Goal: Task Accomplishment & Management: Complete application form

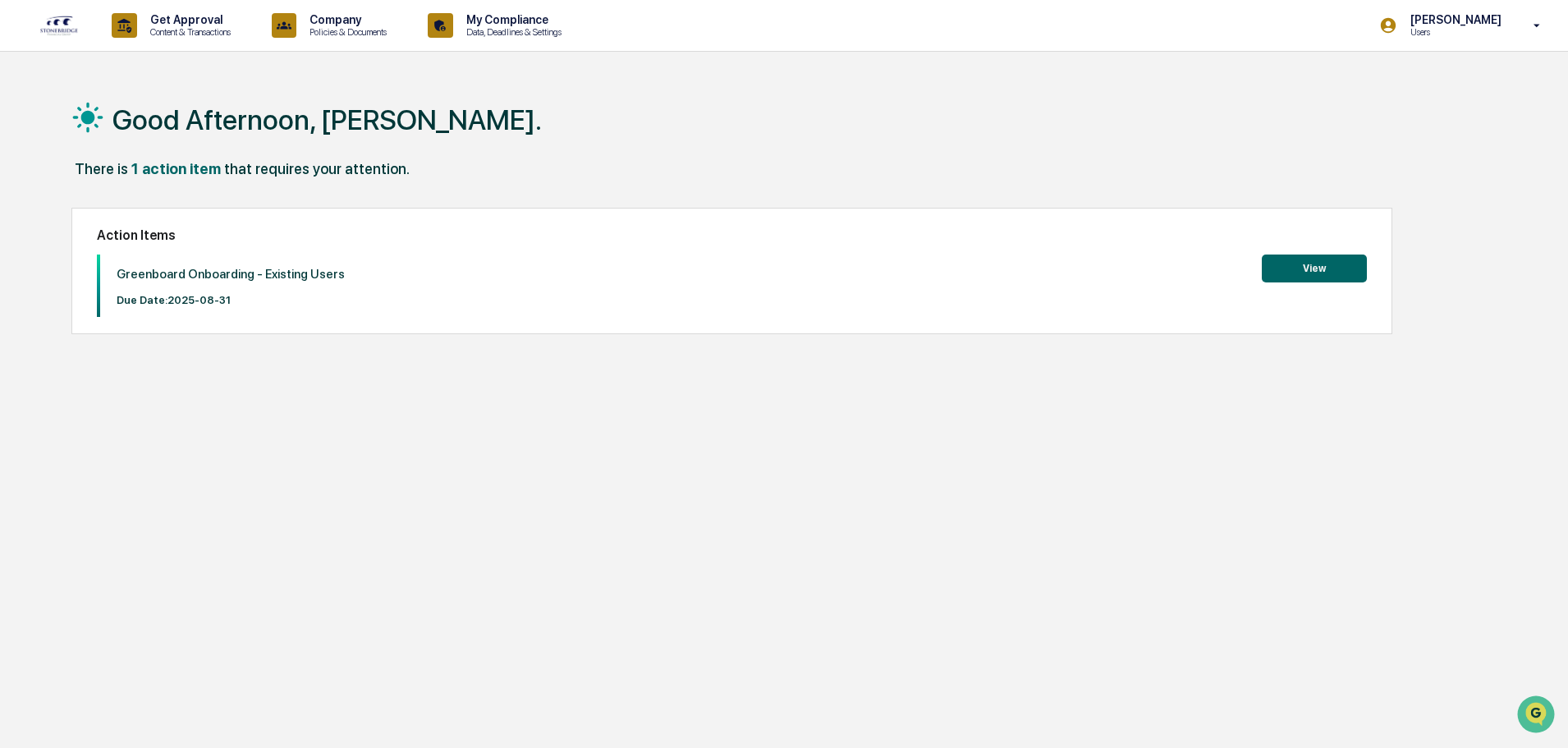
click at [1298, 255] on button "View" at bounding box center [1314, 268] width 105 height 28
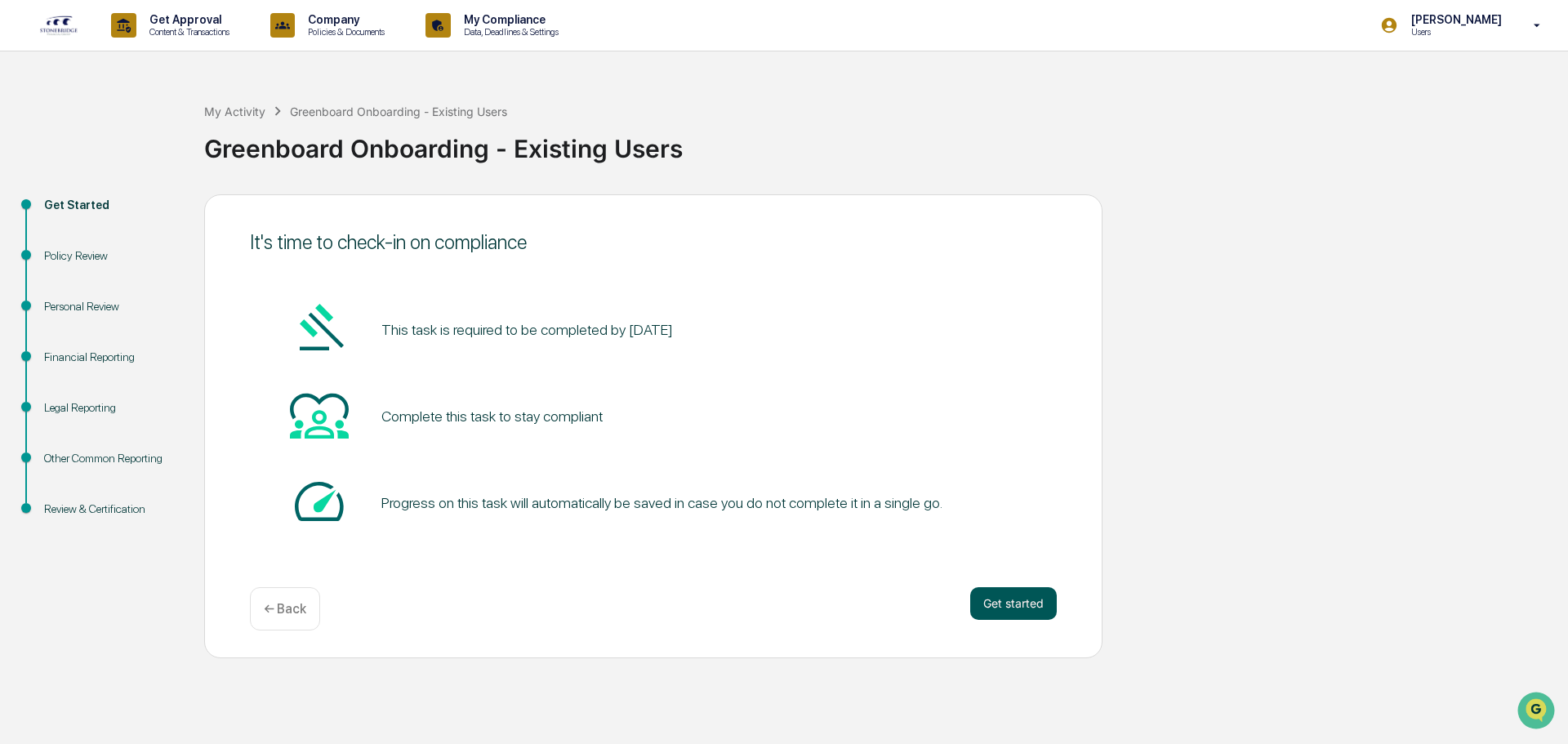
click at [1007, 601] on button "Get started" at bounding box center [1014, 604] width 86 height 33
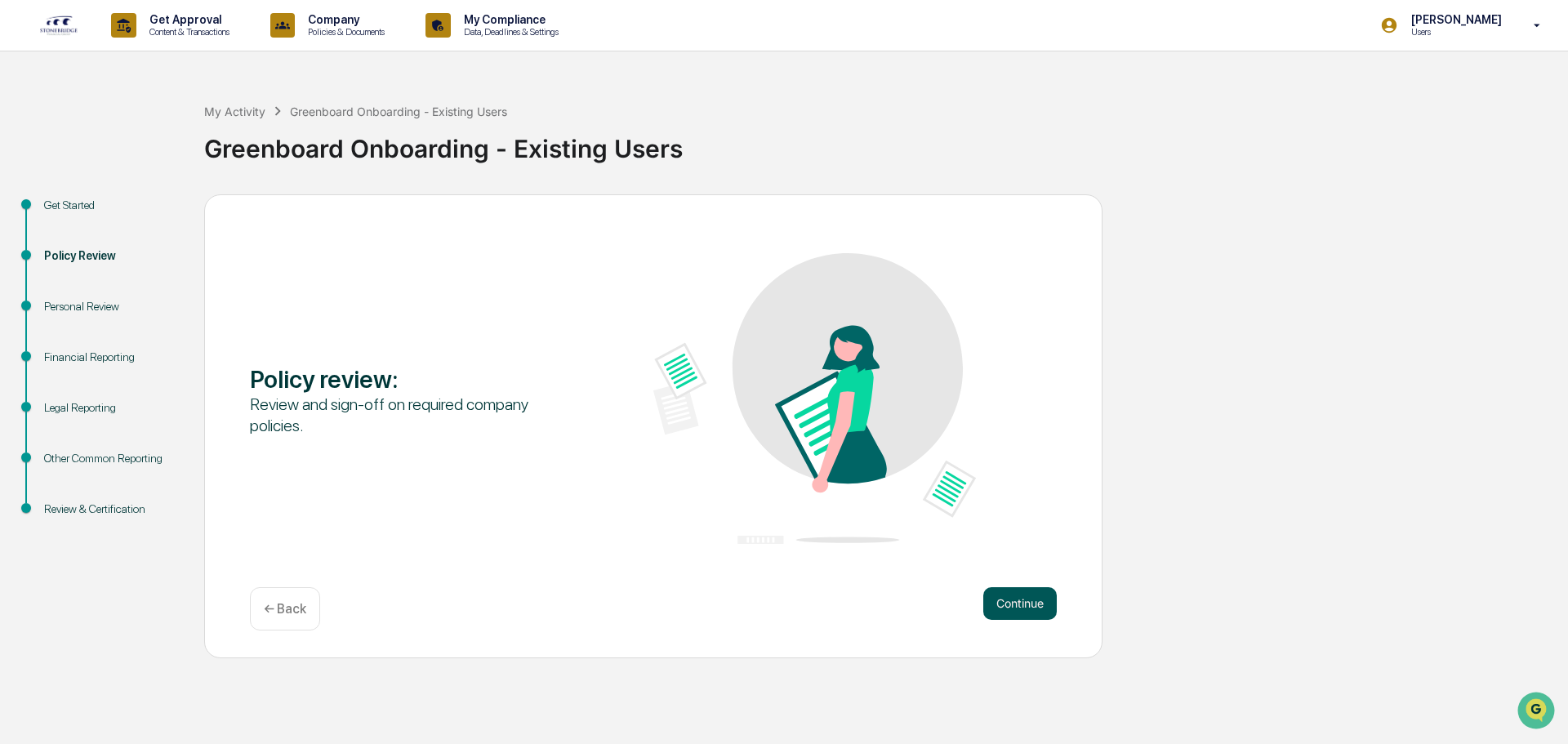
click at [1021, 605] on button "Continue" at bounding box center [1020, 604] width 74 height 33
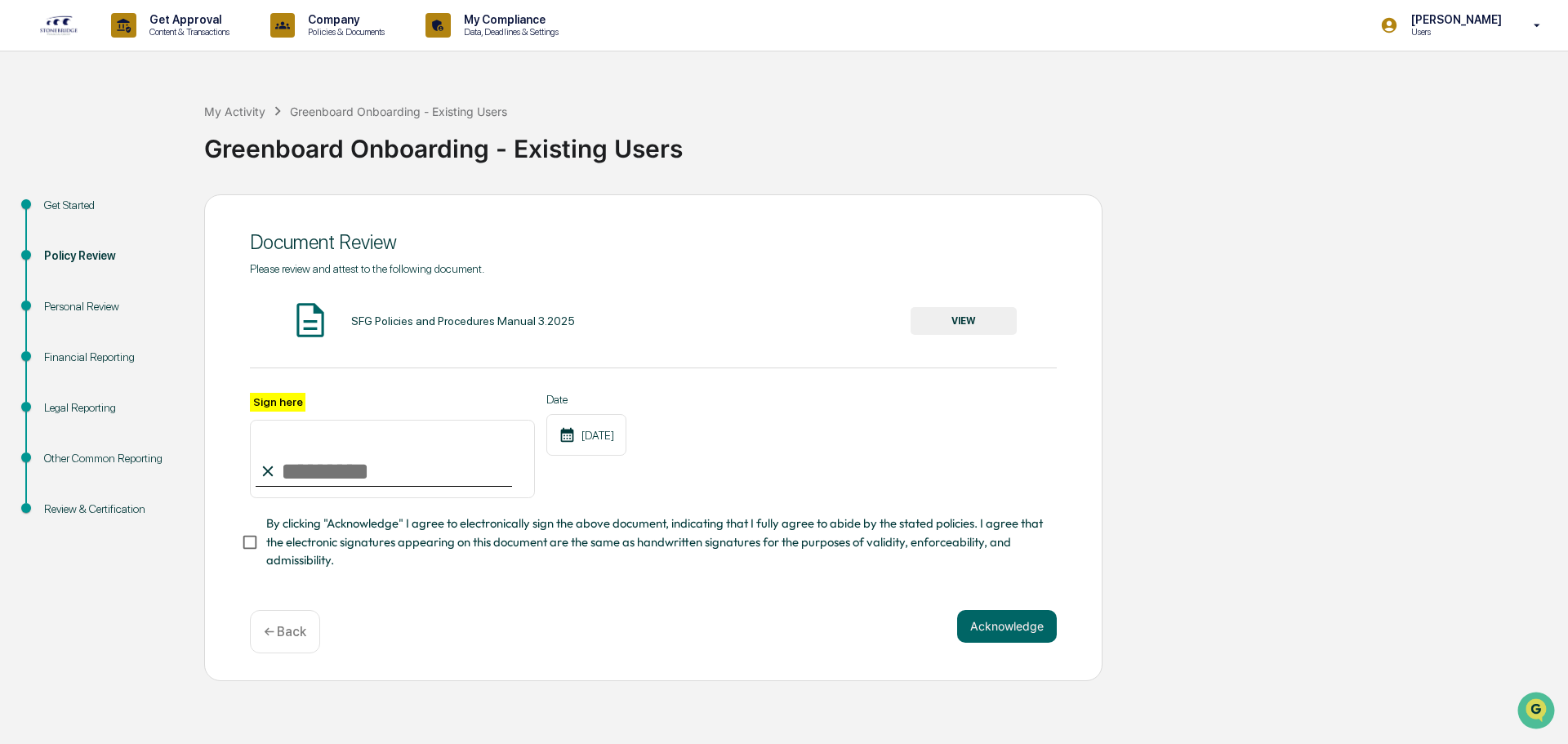
click at [976, 320] on button "VIEW" at bounding box center [964, 321] width 107 height 28
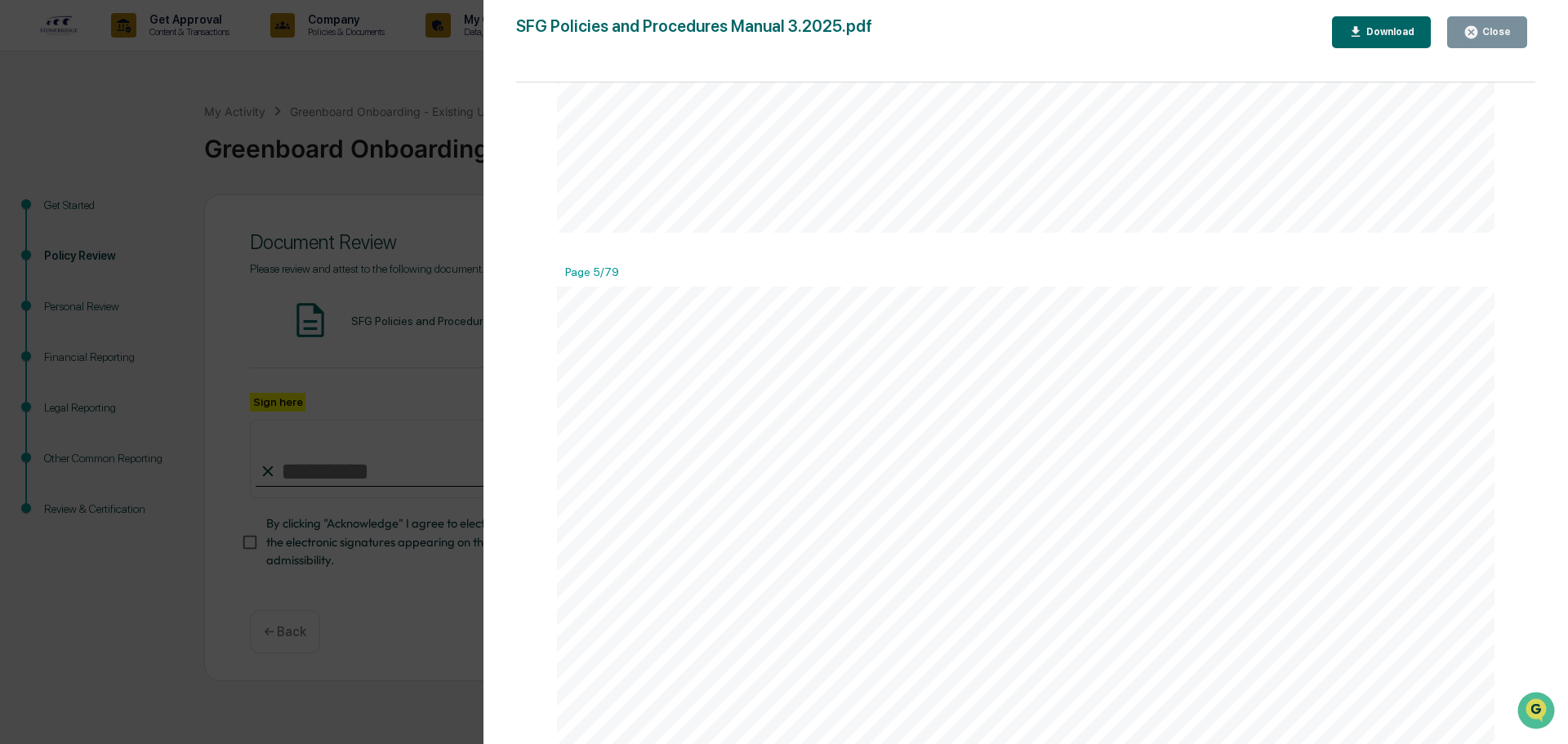
scroll to position [5036, 0]
click at [1491, 37] on div "Close" at bounding box center [1495, 32] width 32 height 12
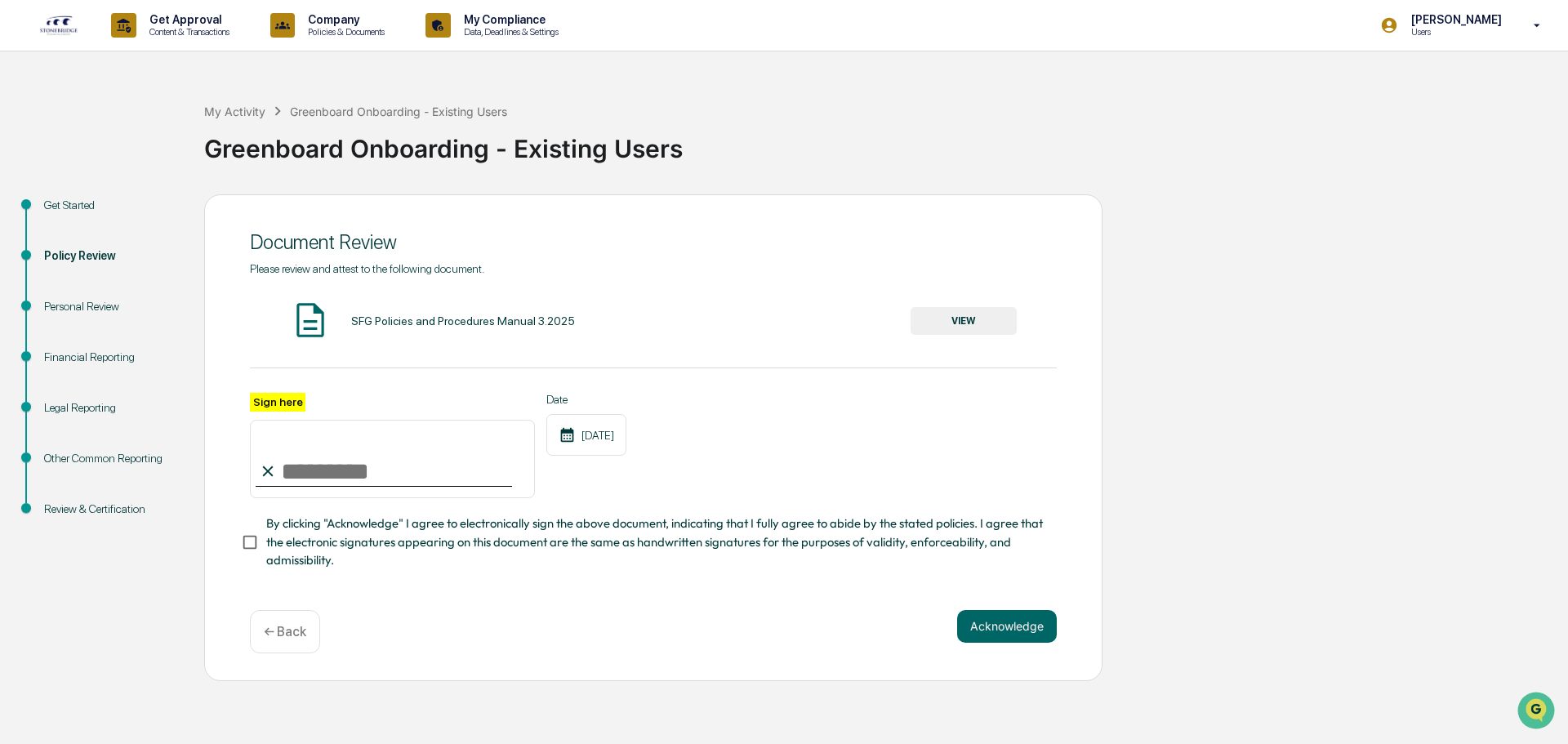
click at [328, 485] on input "Sign here" at bounding box center [392, 459] width 285 height 79
type input "**********"
click at [1003, 630] on button "Acknowledge" at bounding box center [1007, 626] width 100 height 33
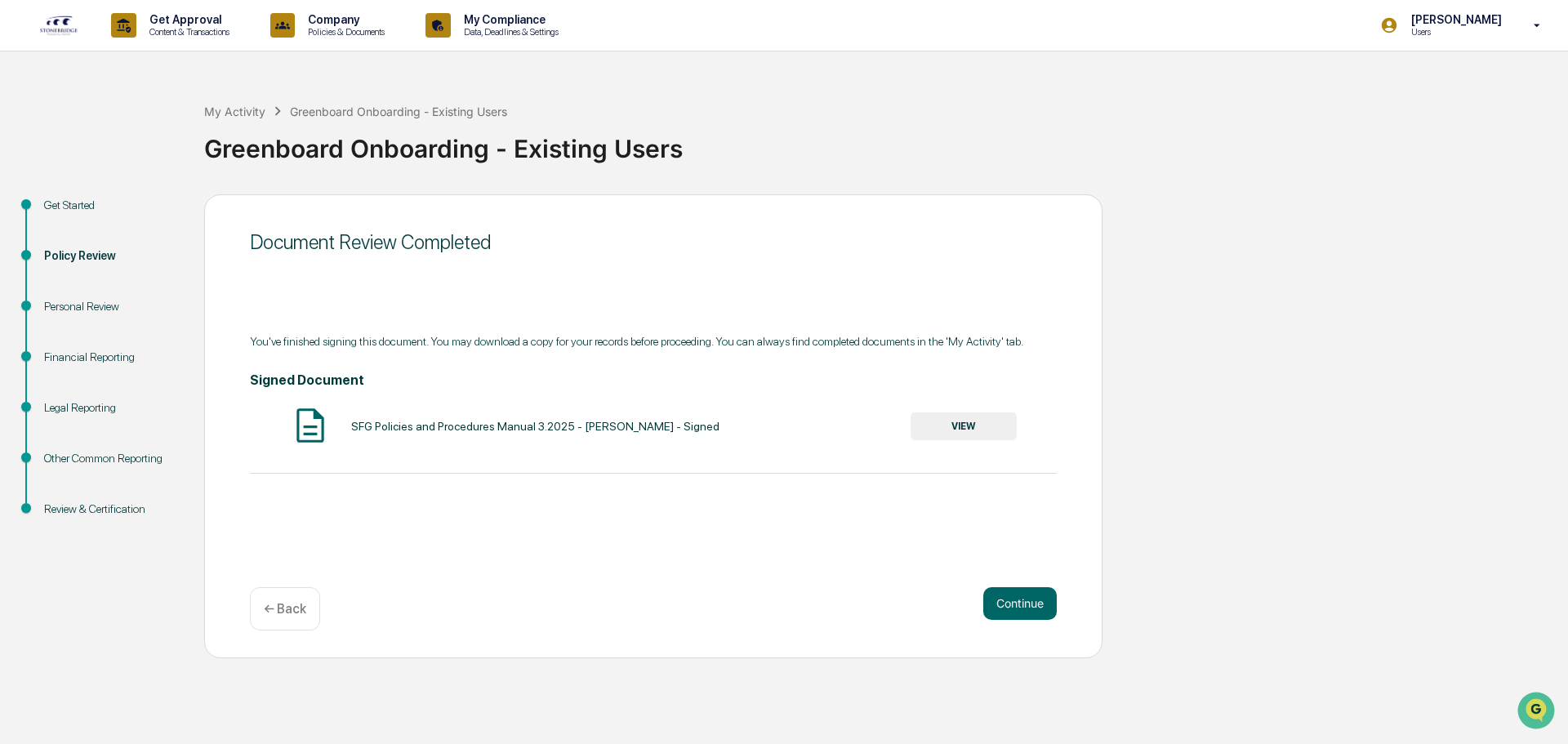
click at [968, 424] on button "VIEW" at bounding box center [964, 426] width 107 height 28
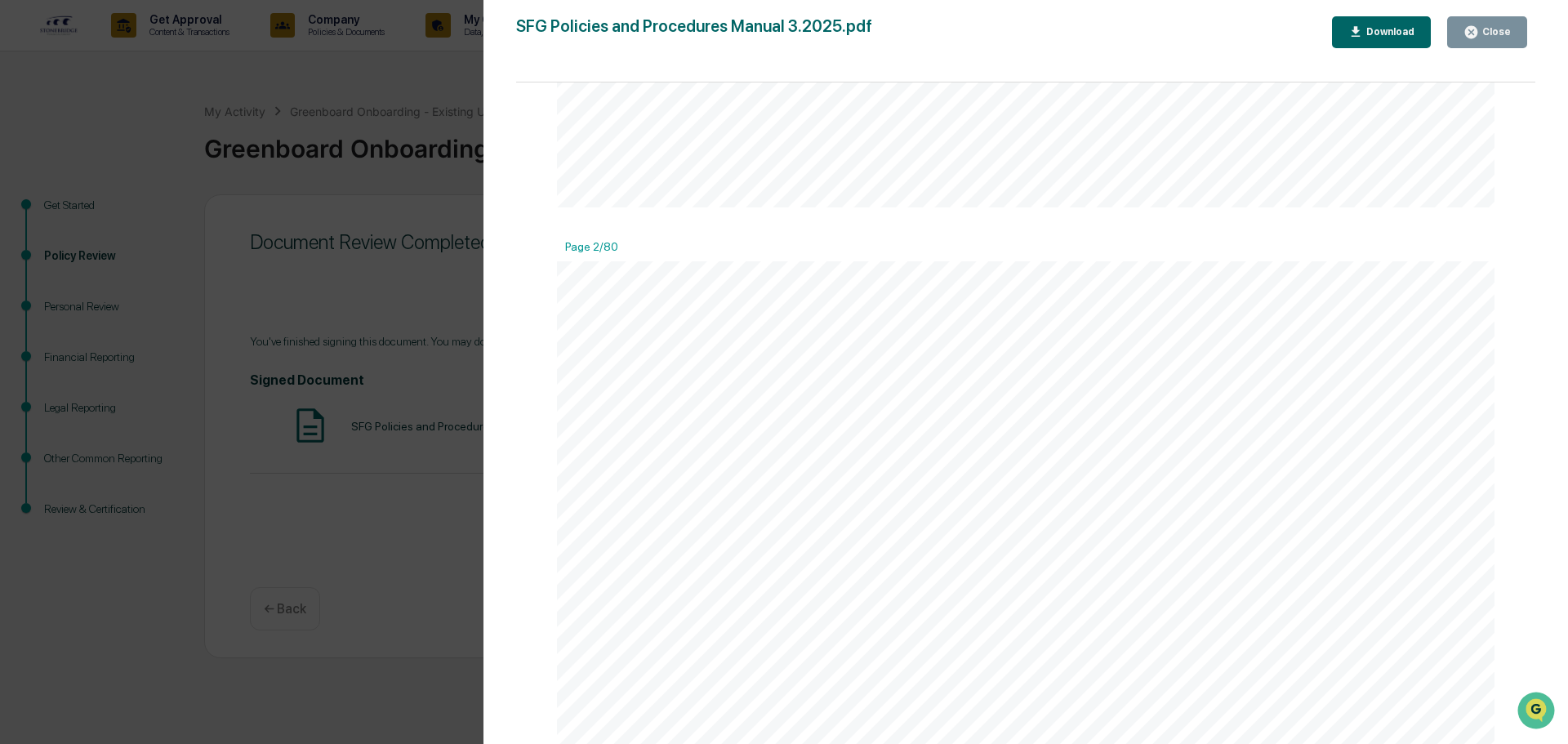
scroll to position [1089, 0]
click at [1495, 25] on div "Close" at bounding box center [1486, 33] width 47 height 15
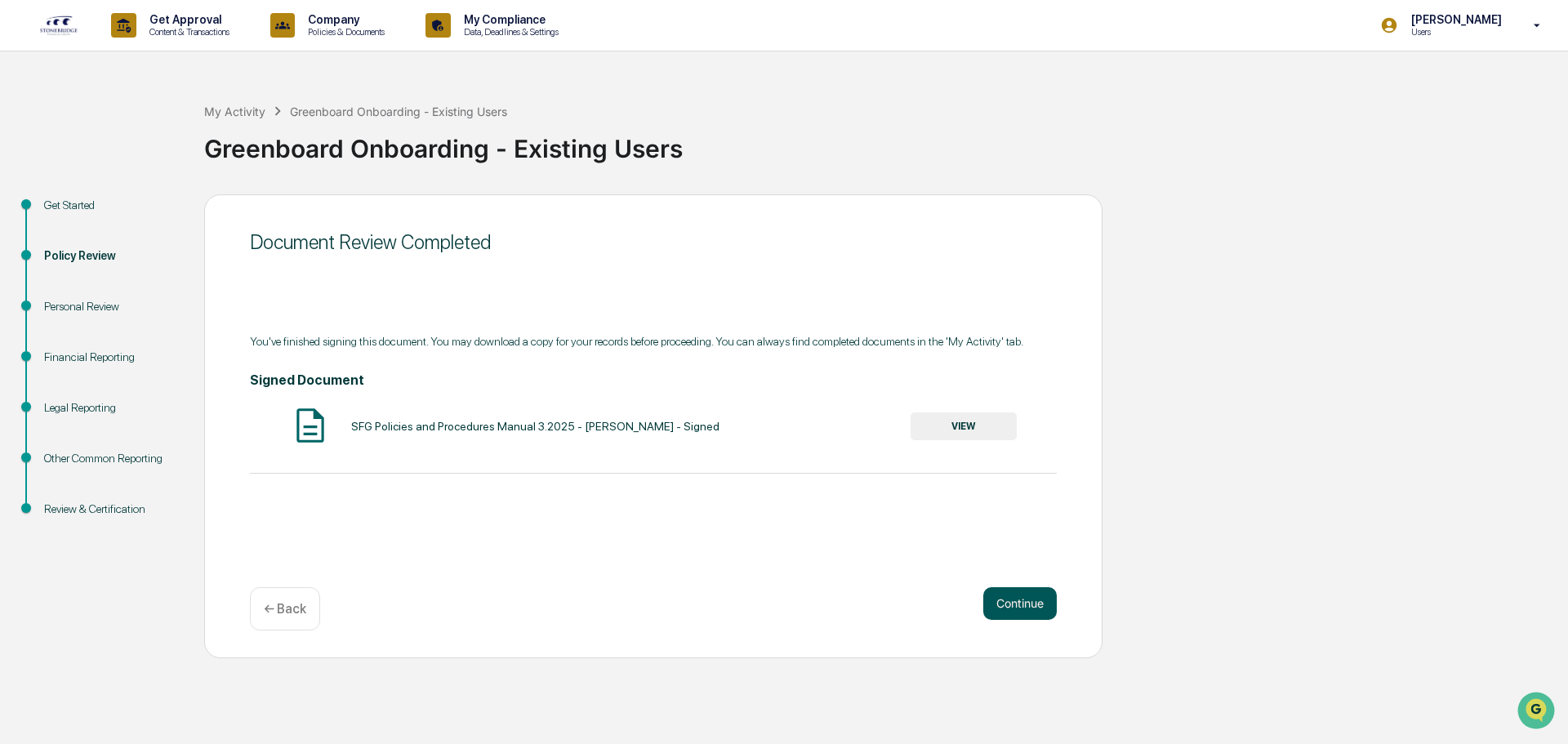
click at [1042, 617] on button "Continue" at bounding box center [1020, 604] width 74 height 33
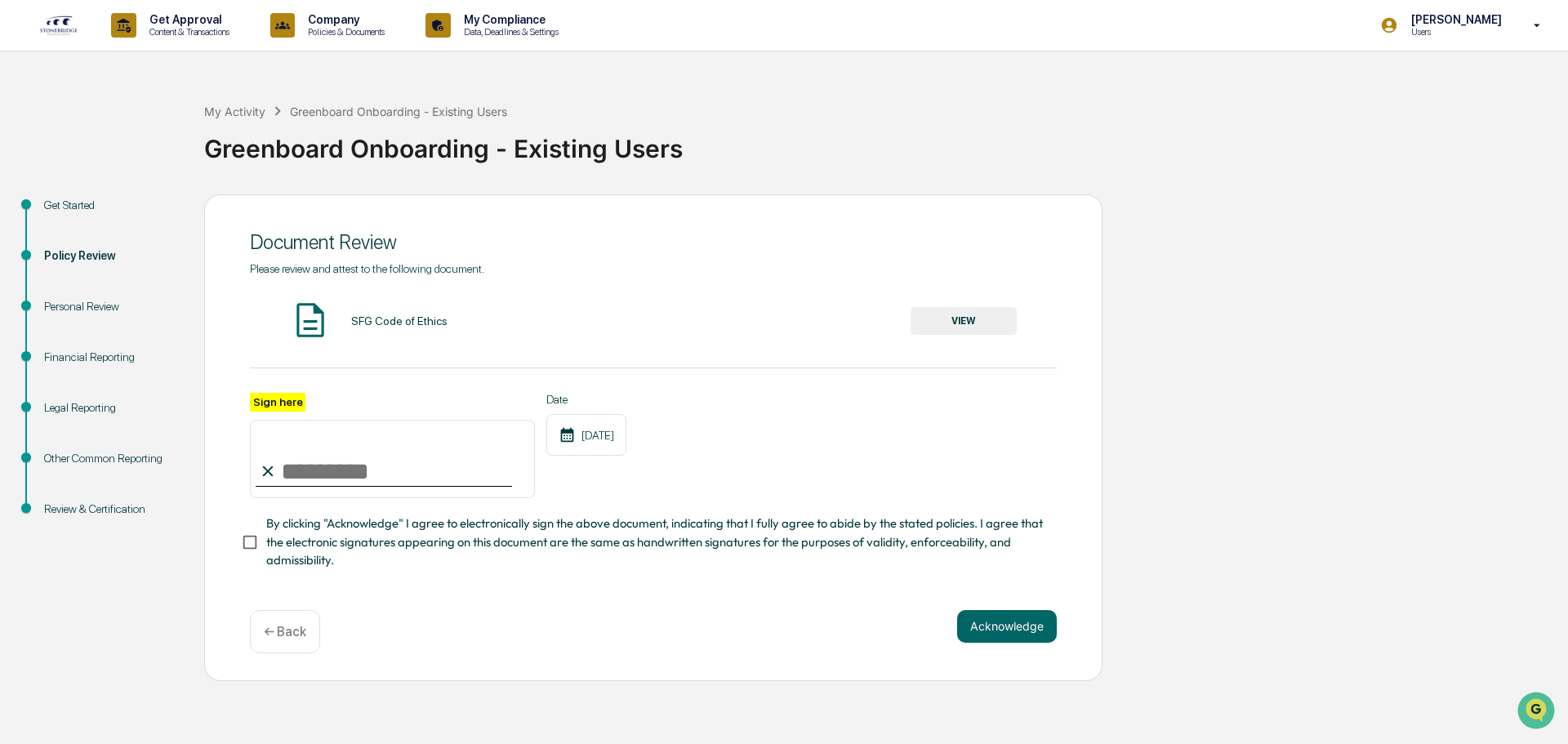
click at [938, 322] on button "VIEW" at bounding box center [964, 321] width 107 height 28
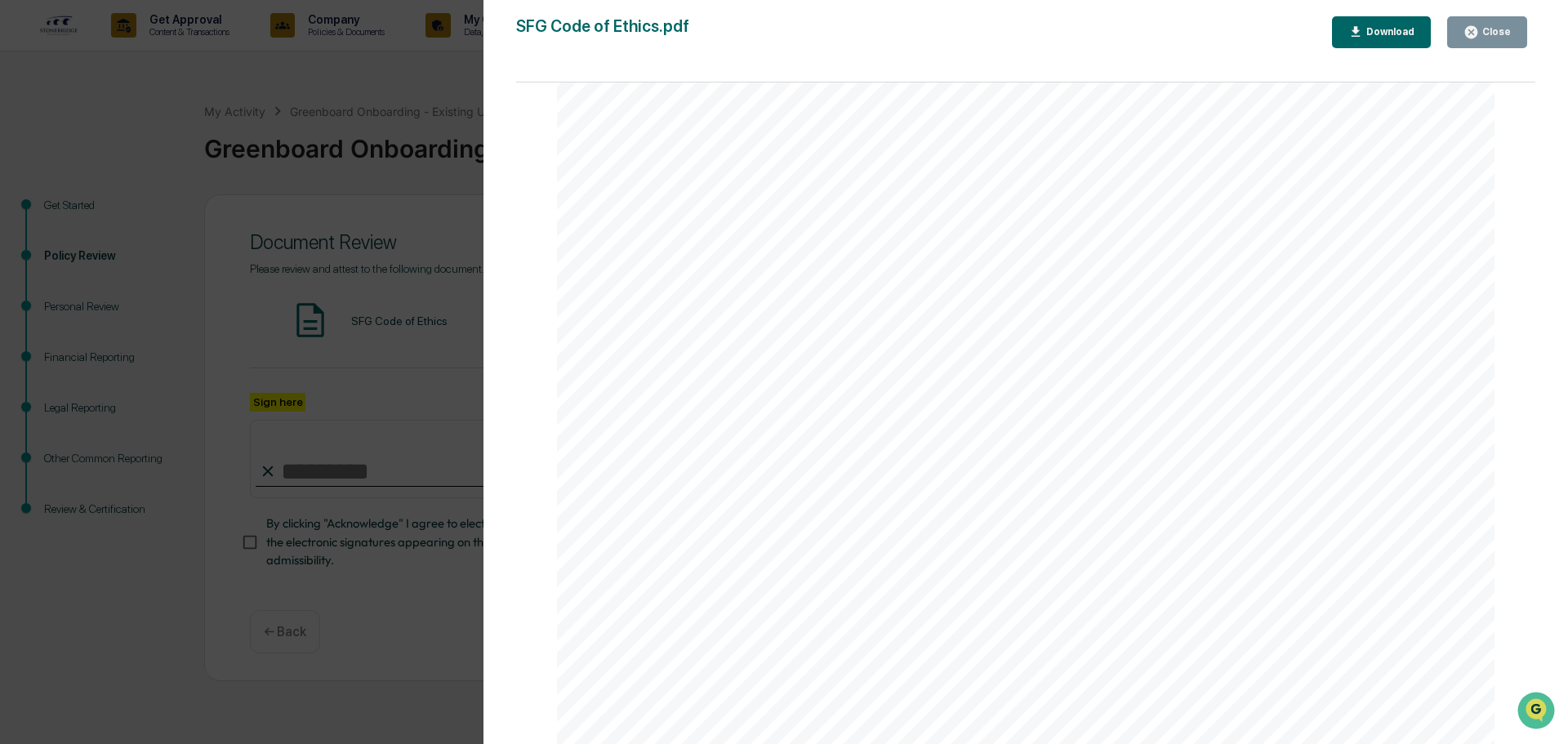
scroll to position [5445, 0]
click at [1502, 30] on div "Close" at bounding box center [1495, 32] width 32 height 12
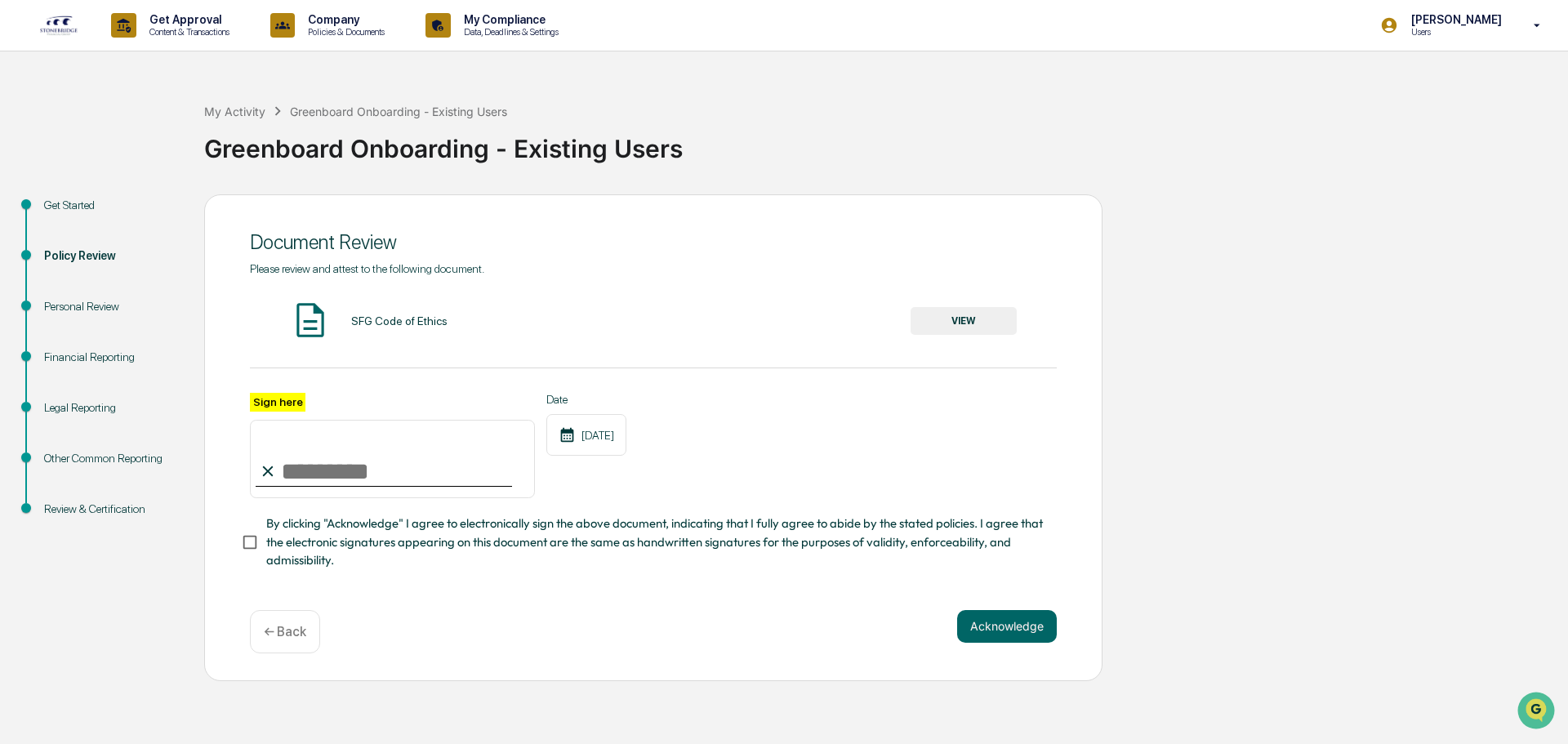
click at [413, 468] on input "Sign here" at bounding box center [392, 459] width 285 height 79
type input "**********"
click at [1025, 630] on button "Acknowledge" at bounding box center [1007, 626] width 100 height 33
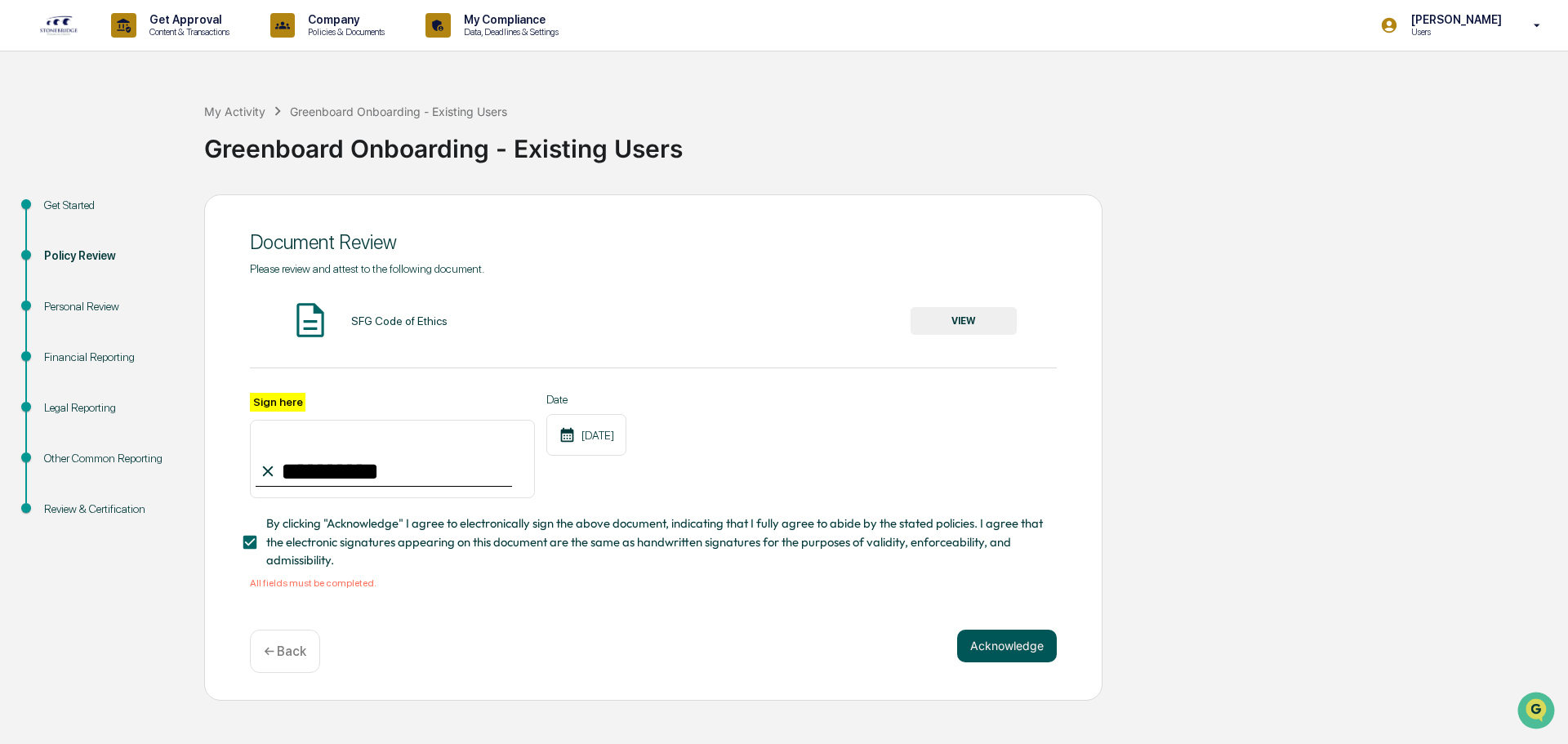
click at [1033, 653] on button "Acknowledge" at bounding box center [1007, 646] width 100 height 33
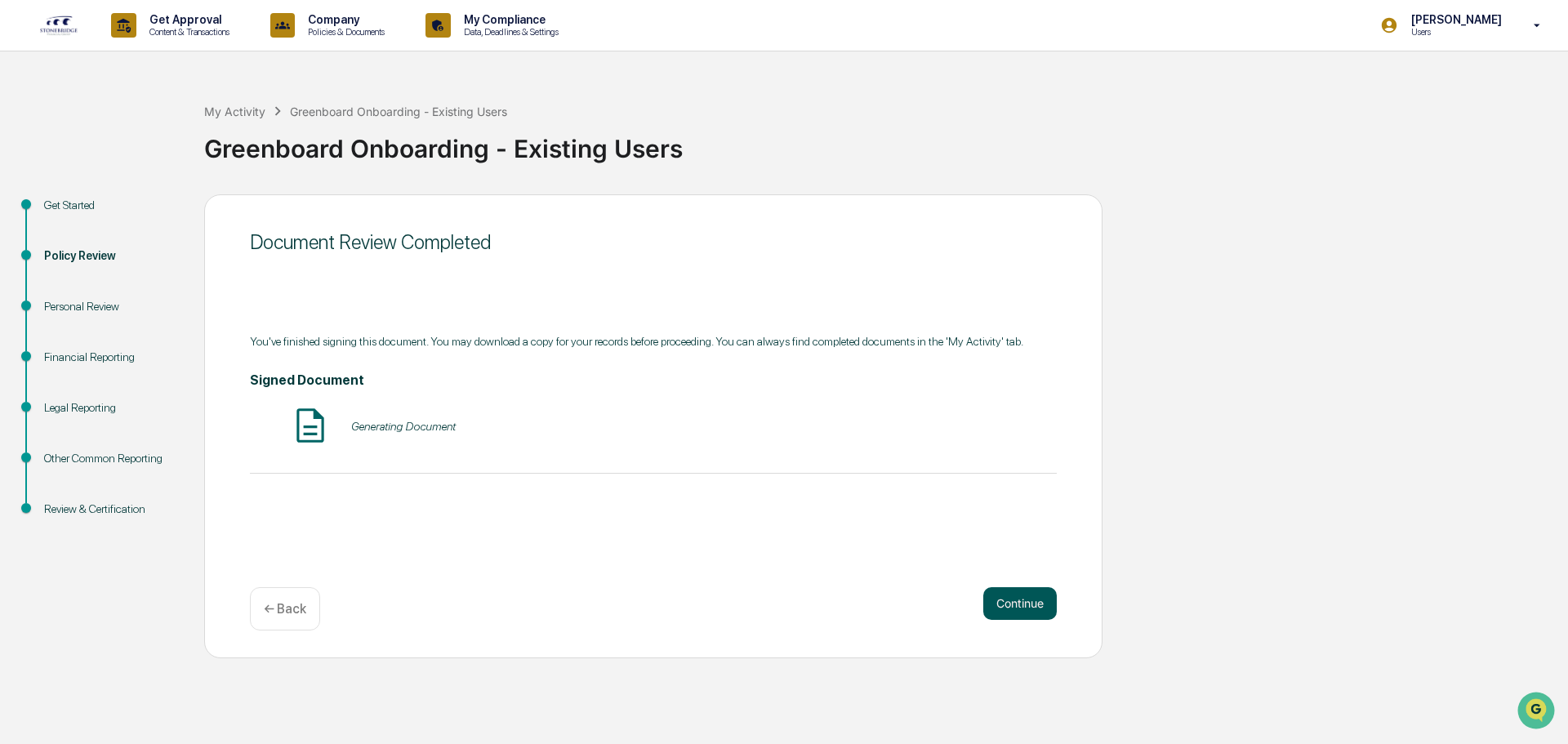
click at [1011, 606] on button "Continue" at bounding box center [1020, 604] width 74 height 33
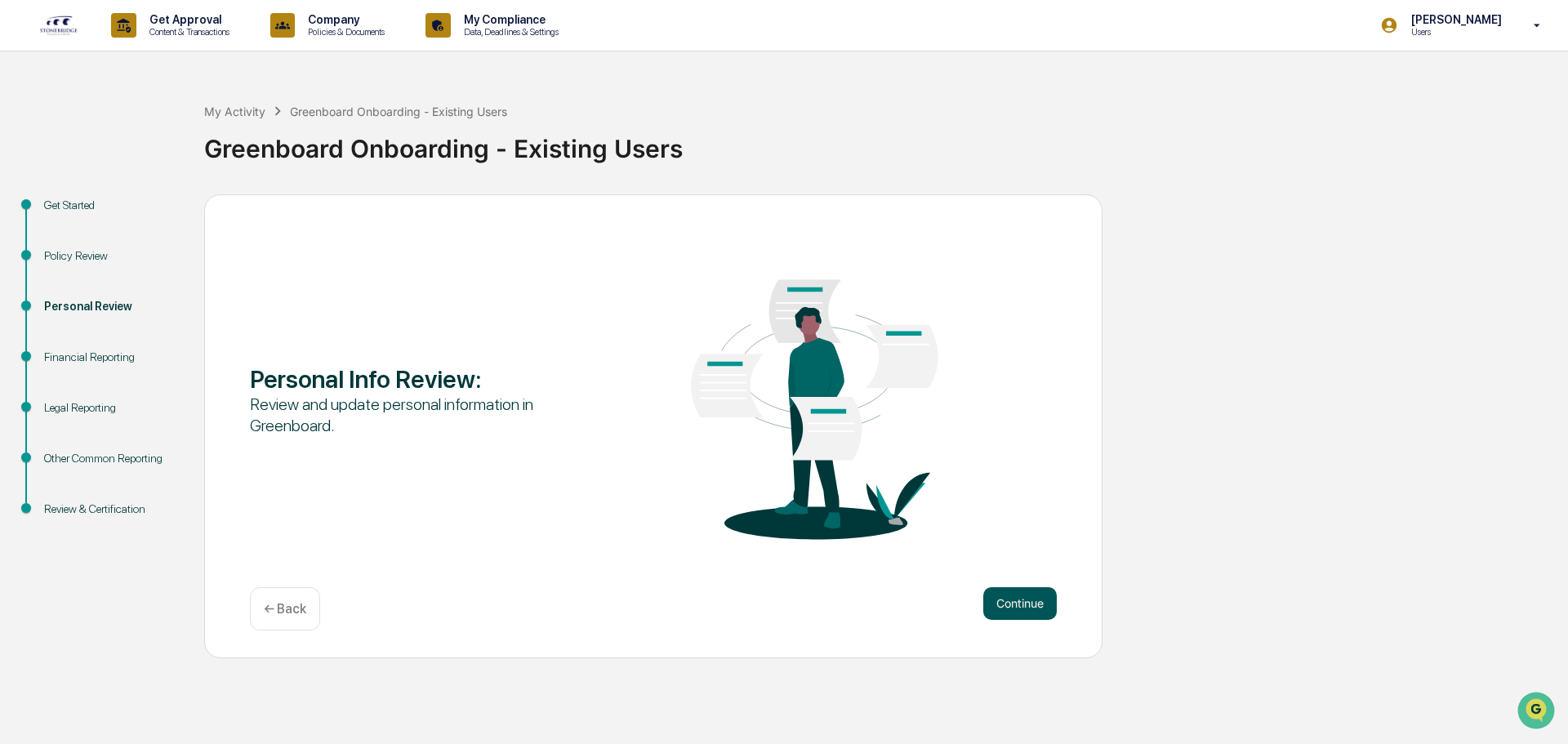
click at [1020, 601] on button "Continue" at bounding box center [1020, 604] width 74 height 33
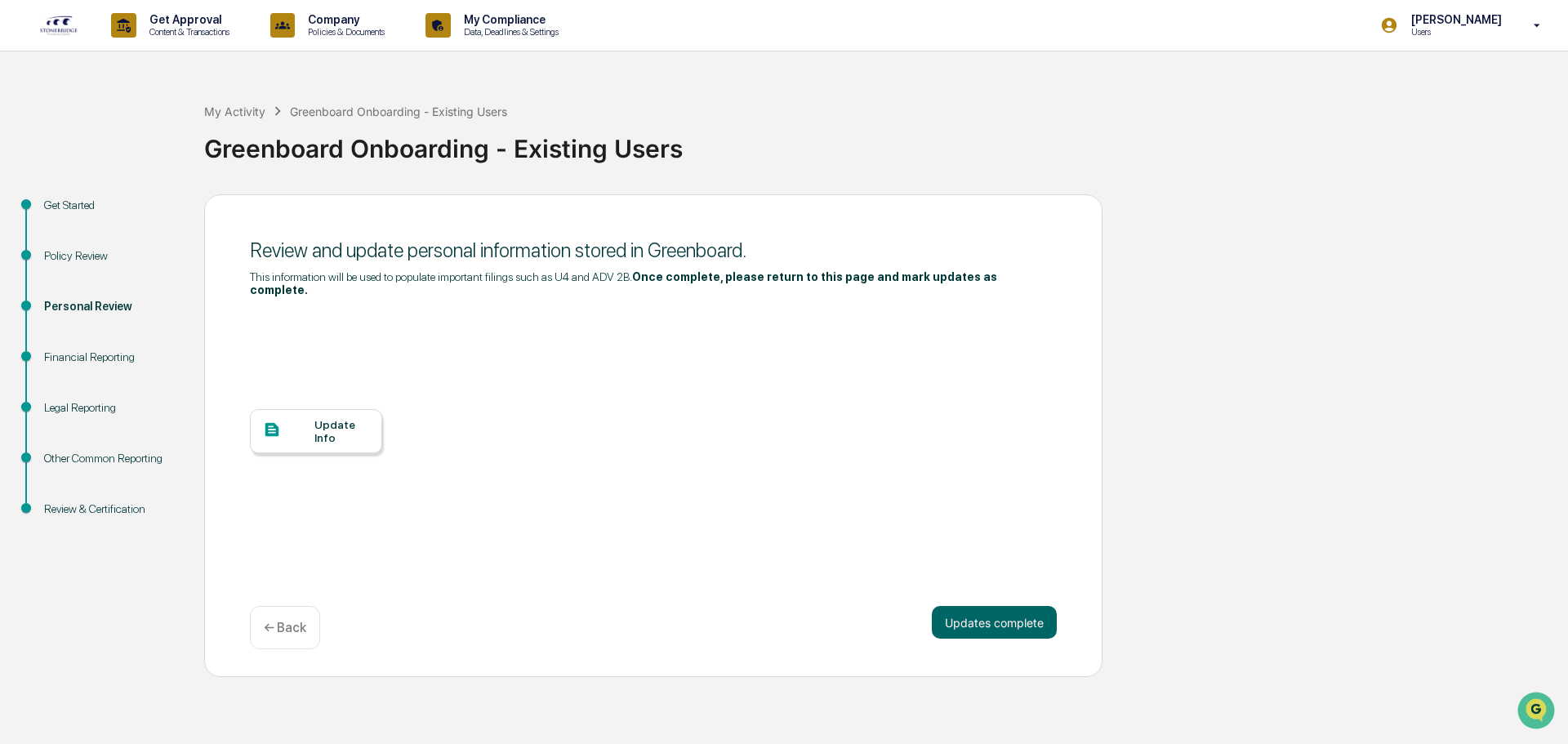
click at [350, 419] on div "Update Info" at bounding box center [342, 431] width 55 height 26
click at [281, 620] on p "← Back" at bounding box center [285, 628] width 42 height 15
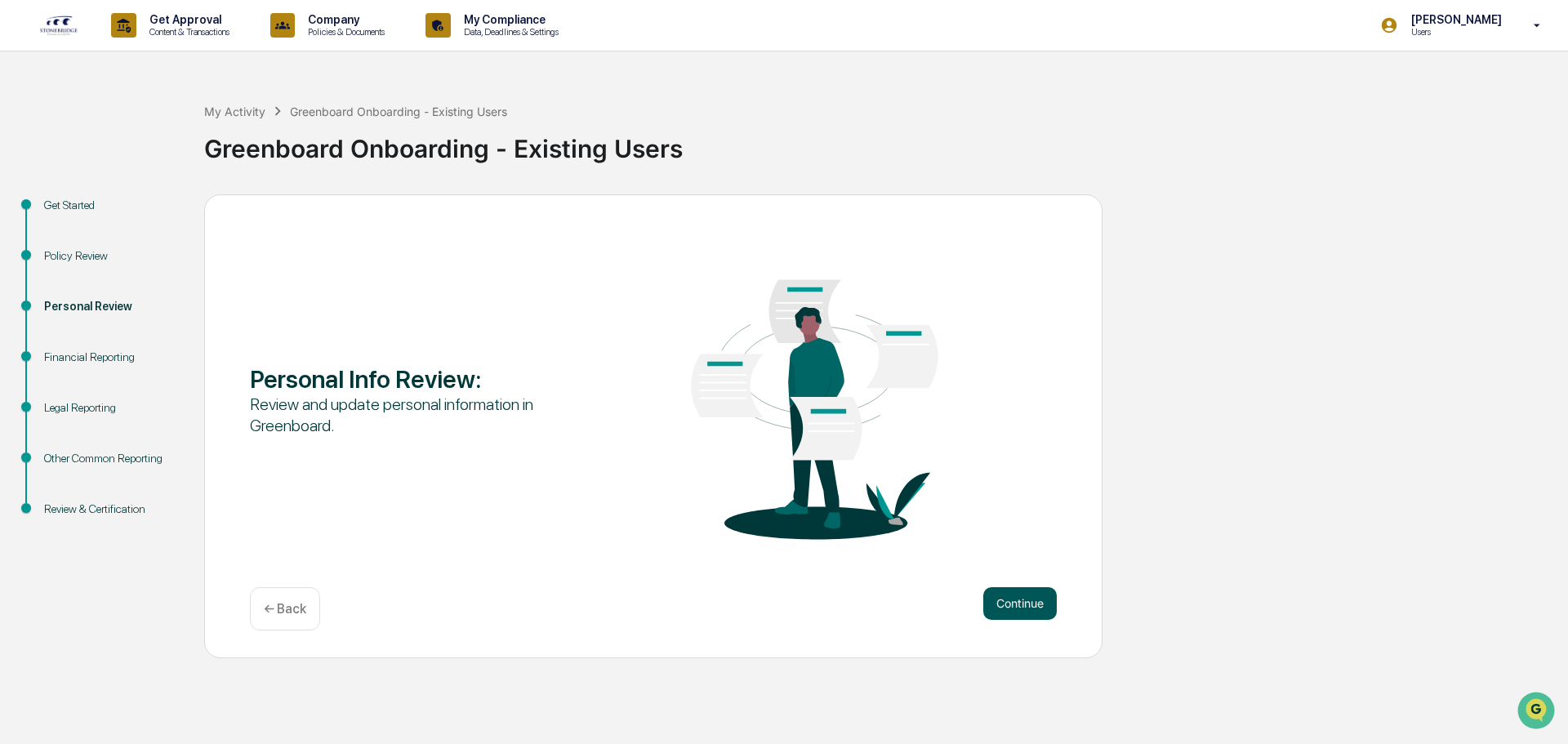
click at [1034, 604] on button "Continue" at bounding box center [1020, 604] width 74 height 33
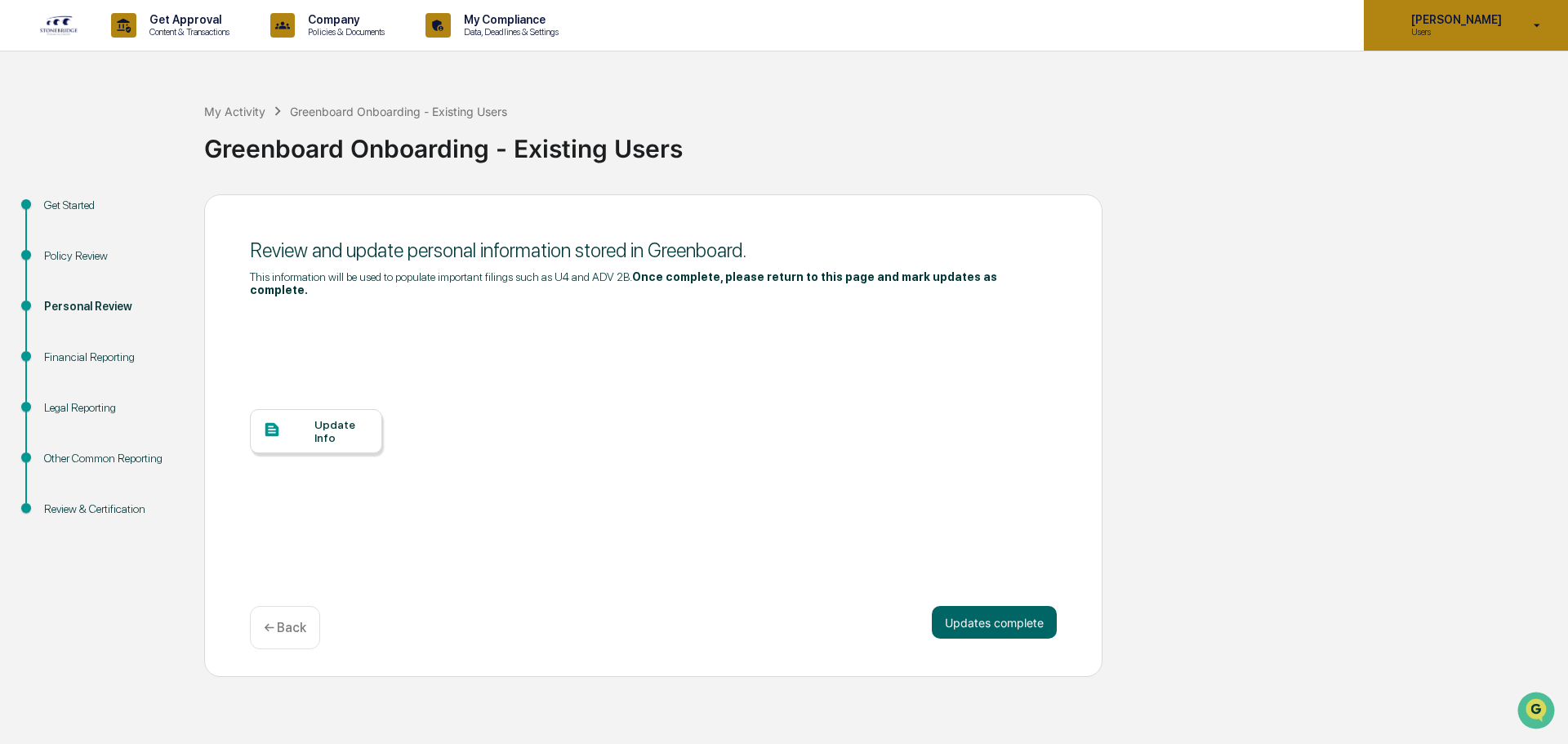
click at [1542, 25] on icon at bounding box center [1538, 26] width 29 height 15
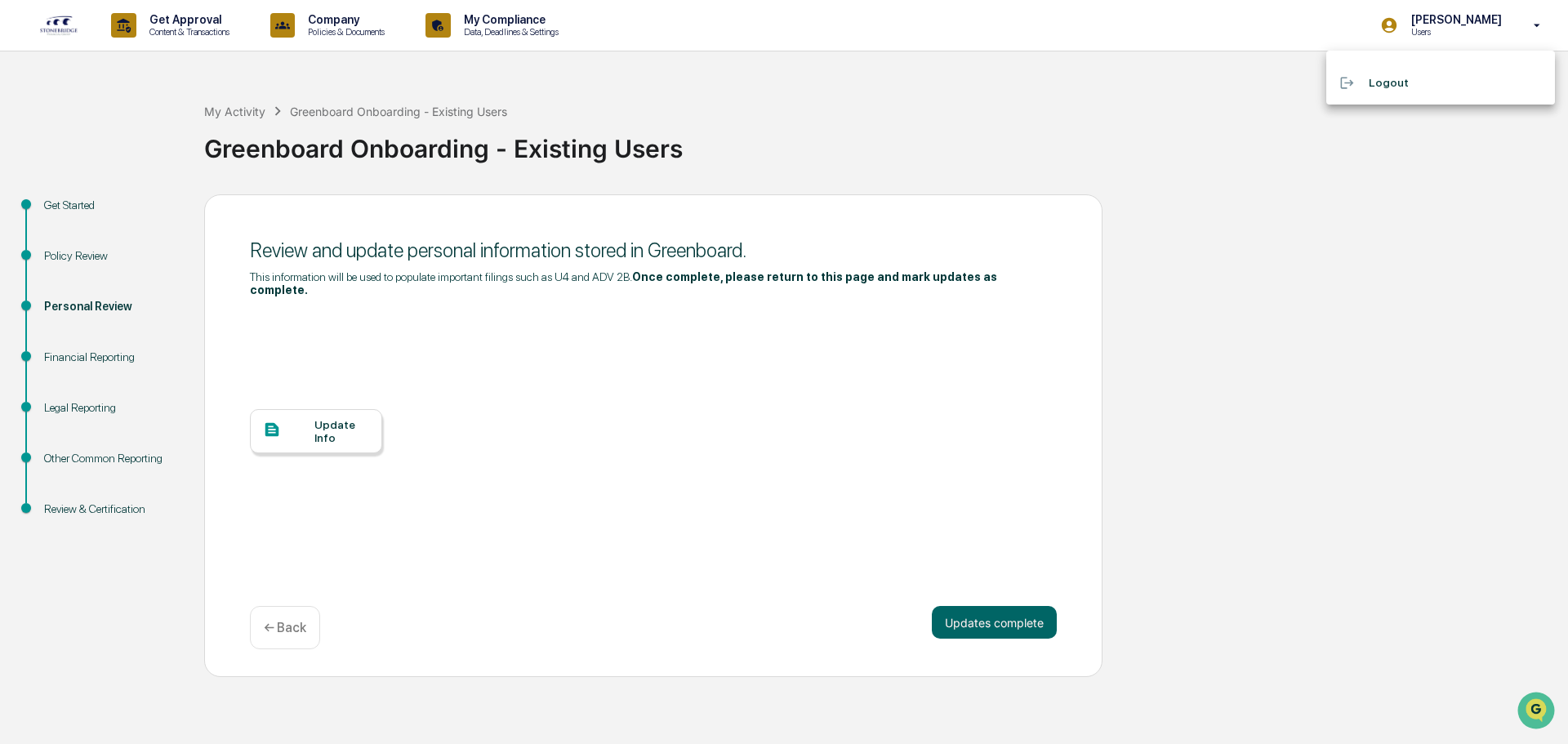
click at [1389, 88] on li "Logout" at bounding box center [1441, 83] width 229 height 30
